Goal: Task Accomplishment & Management: Manage account settings

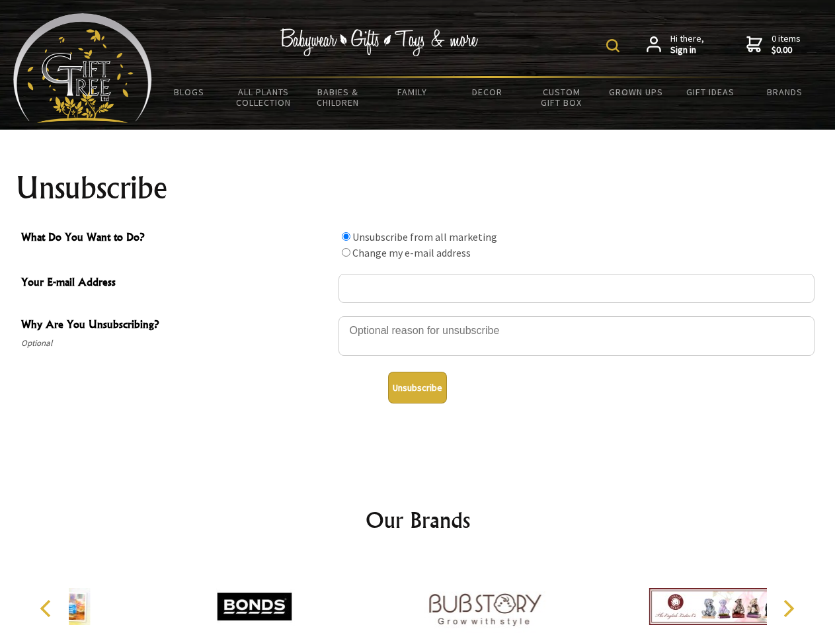
click at [615, 46] on img at bounding box center [612, 45] width 13 height 13
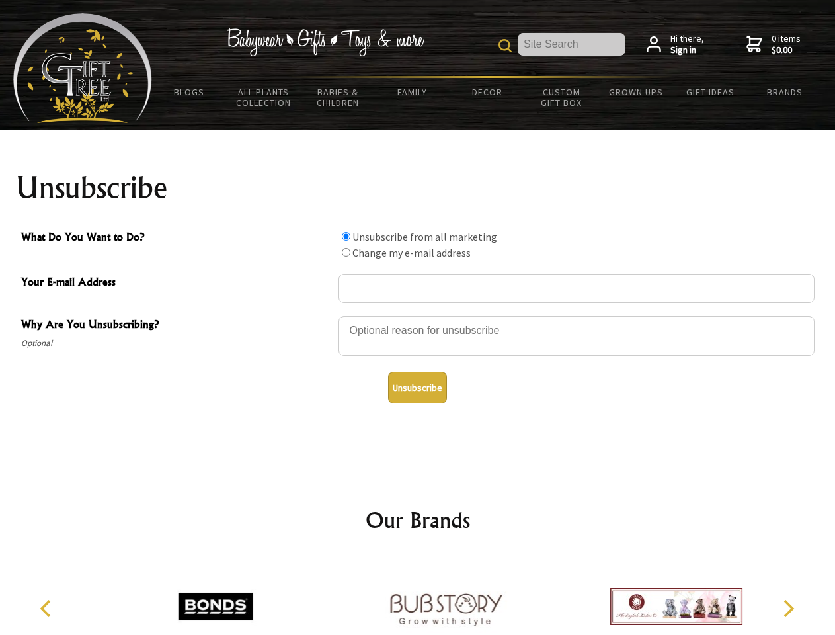
click at [418, 315] on div at bounding box center [576, 338] width 476 height 46
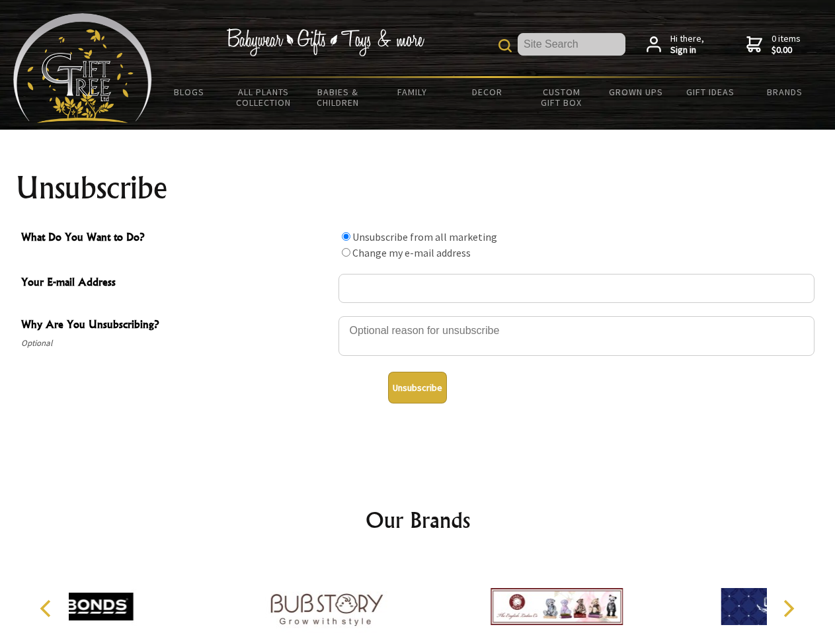
click at [346, 236] on input "What Do You Want to Do?" at bounding box center [346, 236] width 9 height 9
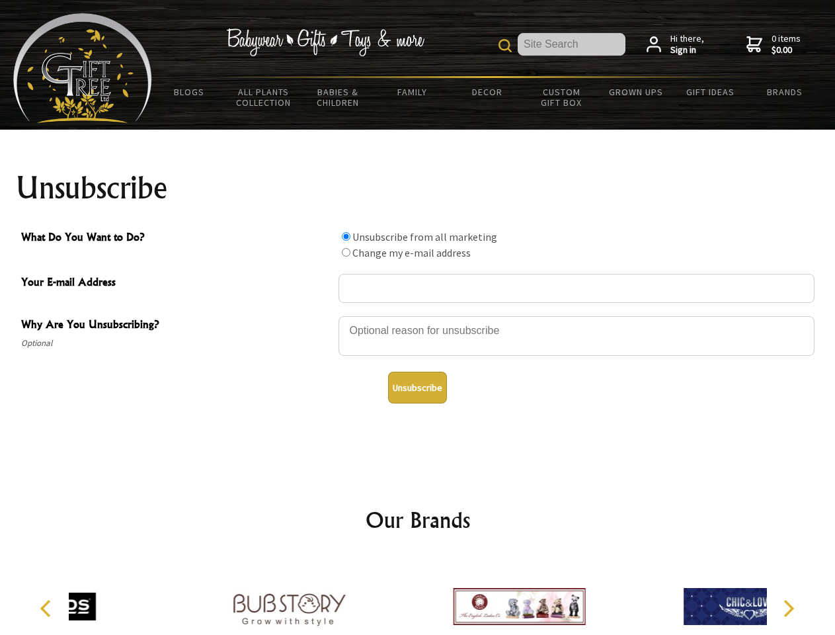
click at [346, 252] on input "What Do You Want to Do?" at bounding box center [346, 252] width 9 height 9
radio input "true"
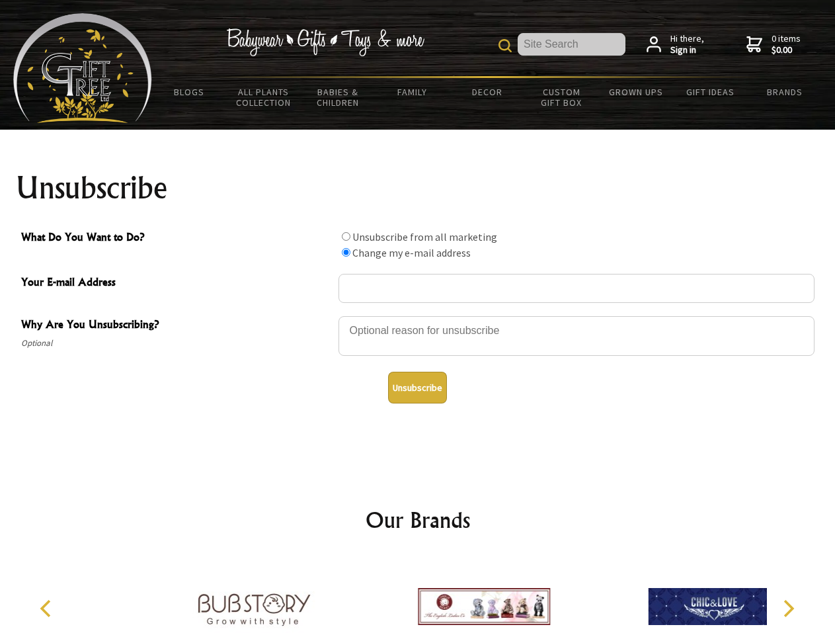
click at [417, 387] on button "Unsubscribe" at bounding box center [417, 388] width 59 height 32
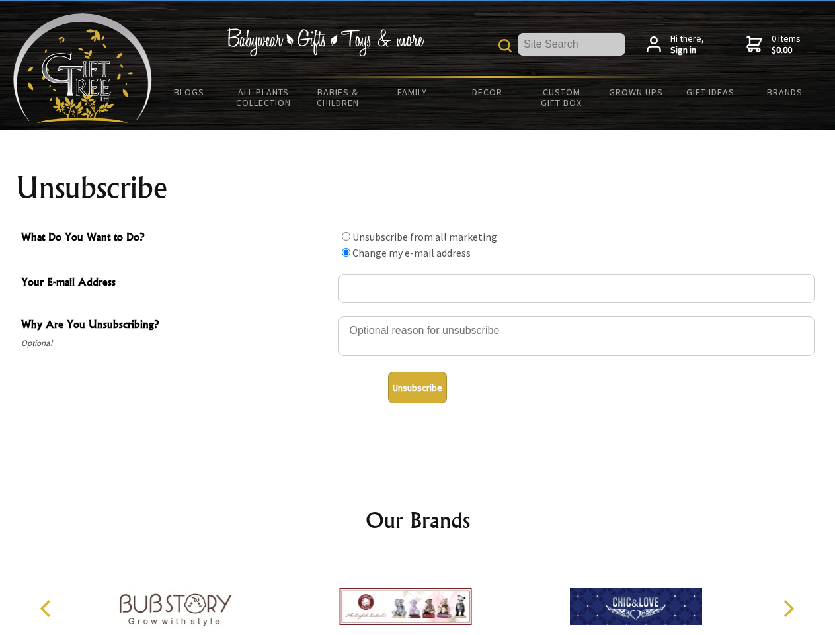
click at [418, 596] on img at bounding box center [405, 606] width 132 height 99
click at [48, 608] on icon "Previous" at bounding box center [46, 608] width 17 height 17
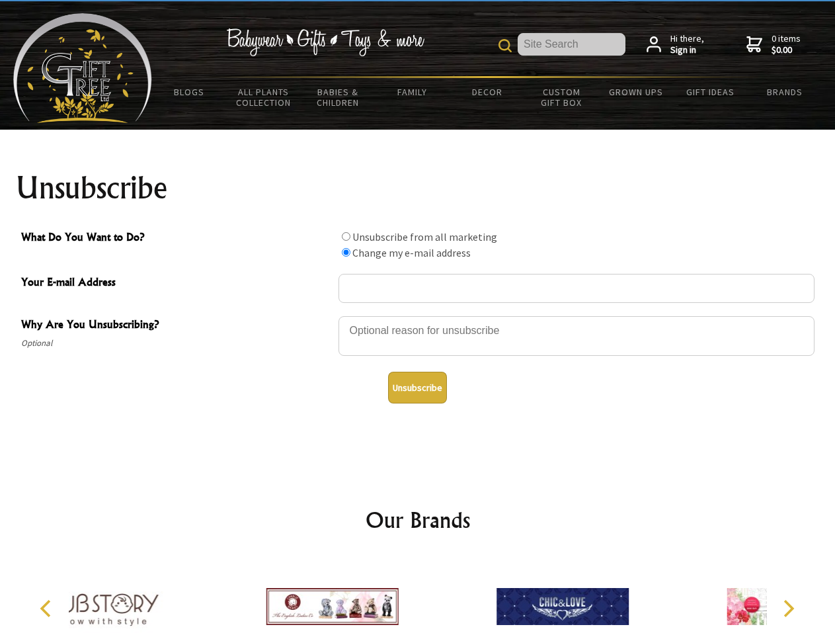
click at [788, 608] on icon "Next" at bounding box center [787, 608] width 17 height 17
